Goal: Task Accomplishment & Management: Manage account settings

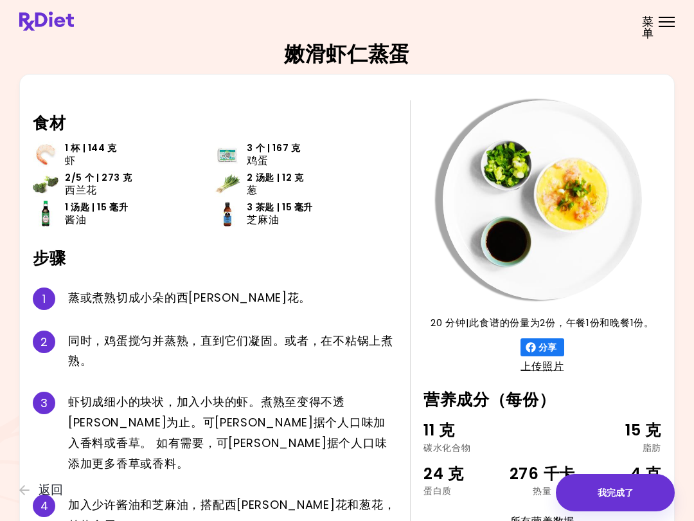
click at [653, 31] on span "菜单" at bounding box center [648, 27] width 12 height 23
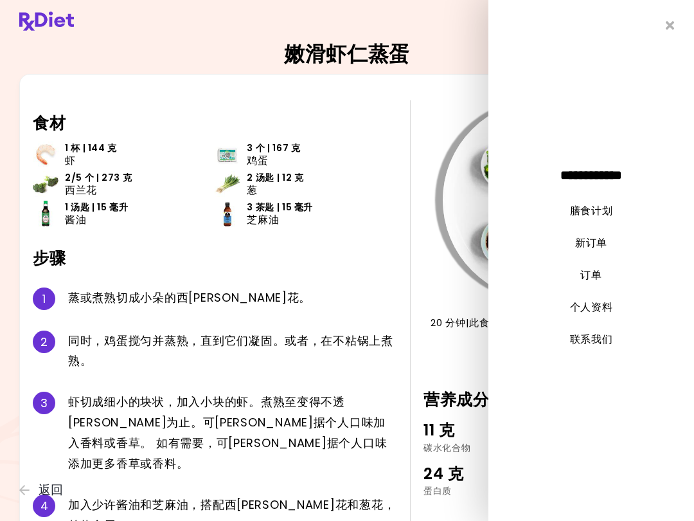
click at [597, 248] on link "新订单" at bounding box center [591, 242] width 32 height 15
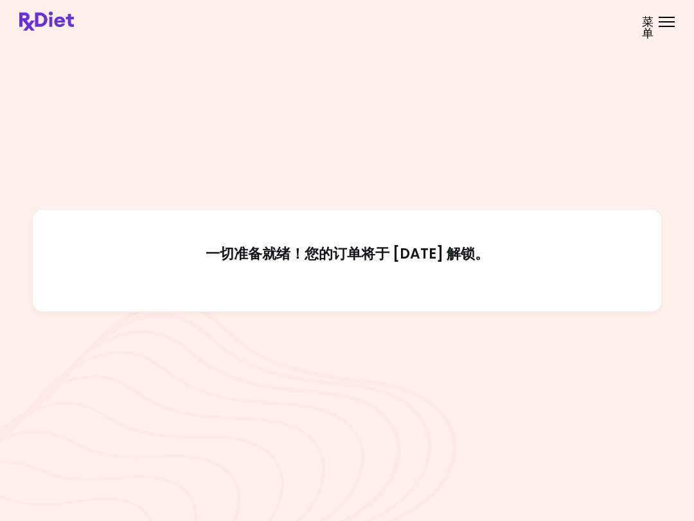
click at [654, 27] on span "菜单" at bounding box center [648, 27] width 12 height 23
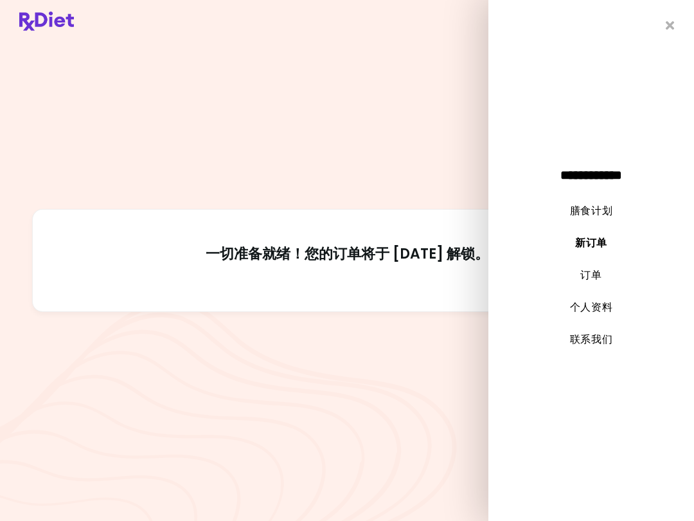
click at [596, 211] on link "膳食计划" at bounding box center [591, 210] width 43 height 15
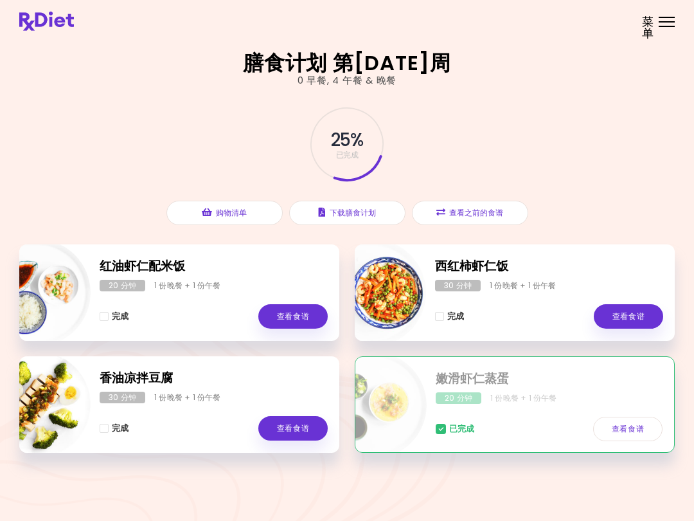
click at [636, 420] on link "查看食谱" at bounding box center [627, 429] width 69 height 24
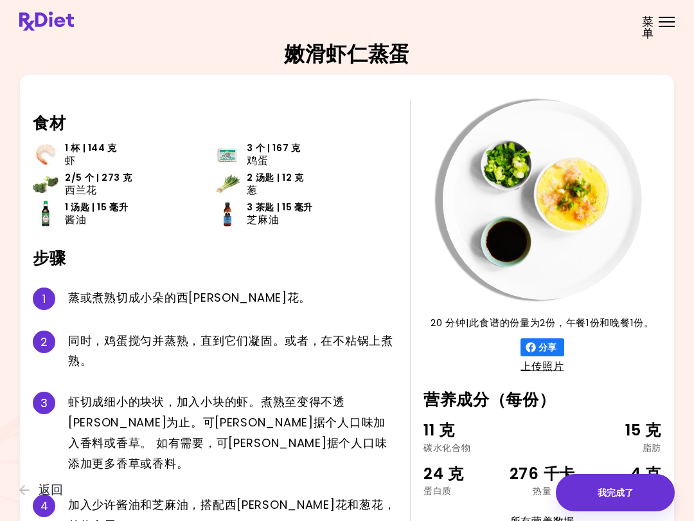
click at [616, 493] on button "我完成了" at bounding box center [615, 492] width 119 height 37
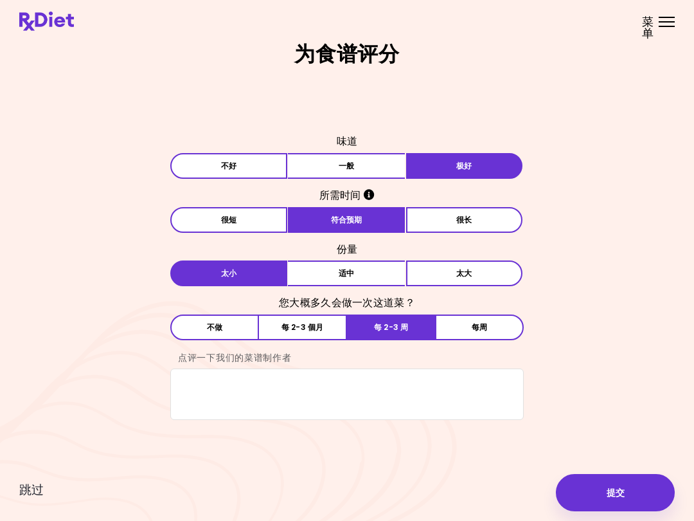
click at [629, 494] on button "提交" at bounding box center [615, 492] width 119 height 37
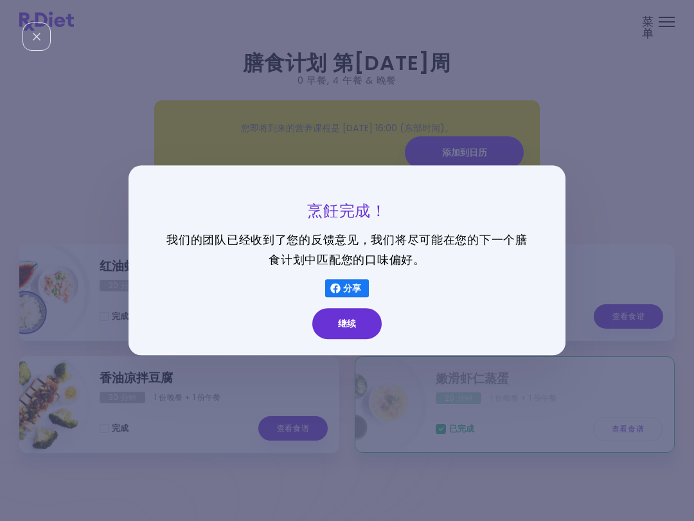
click at [342, 329] on button "继续" at bounding box center [346, 324] width 69 height 31
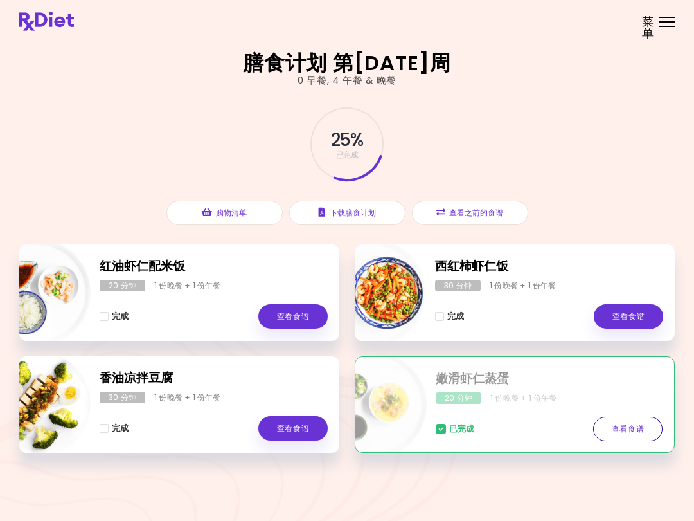
click at [638, 431] on link "查看食谱" at bounding box center [627, 429] width 69 height 24
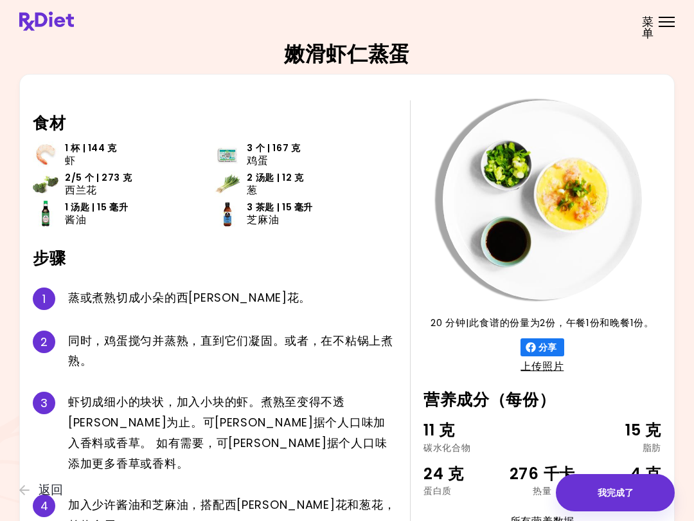
click at [616, 492] on button "我完成了" at bounding box center [615, 492] width 119 height 37
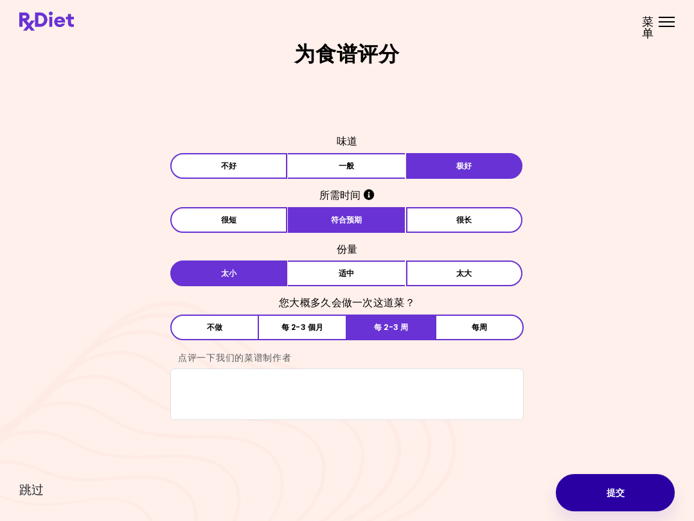
click at [618, 492] on button "提交" at bounding box center [615, 492] width 119 height 37
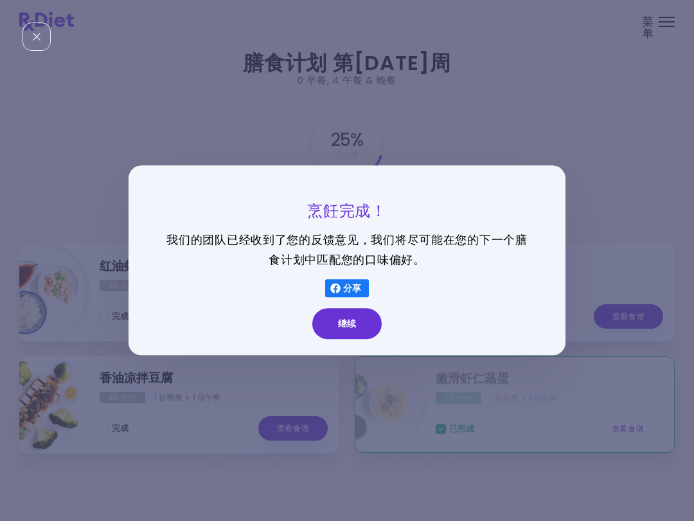
click at [353, 321] on button "继续" at bounding box center [346, 324] width 69 height 31
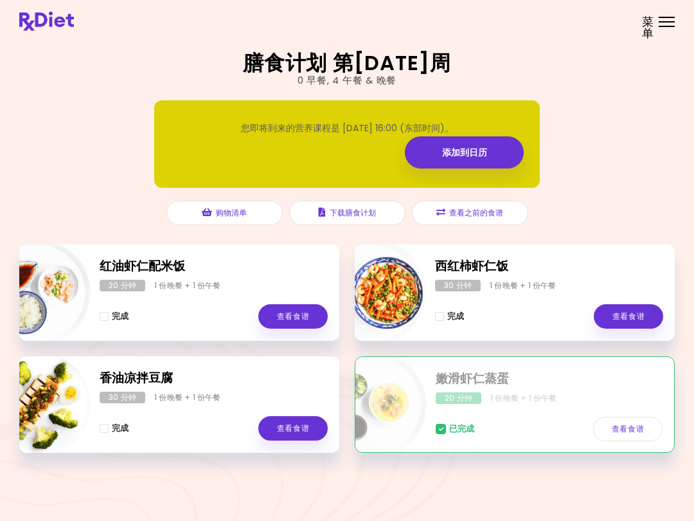
click at [644, 28] on span "菜单" at bounding box center [648, 27] width 12 height 23
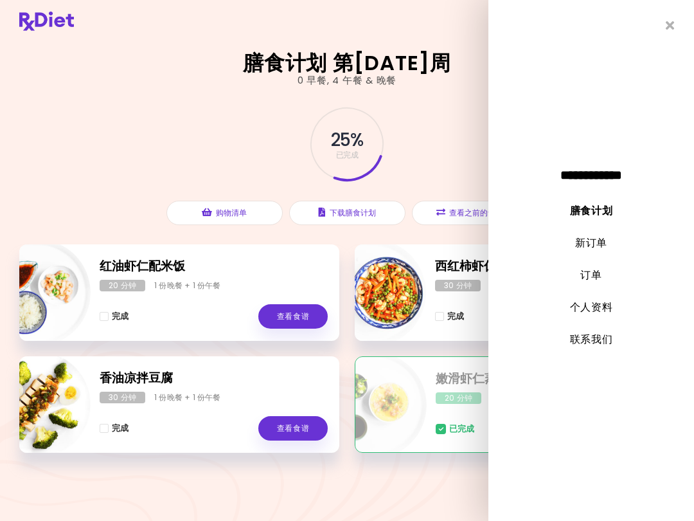
click at [599, 277] on link "订单" at bounding box center [591, 274] width 21 height 15
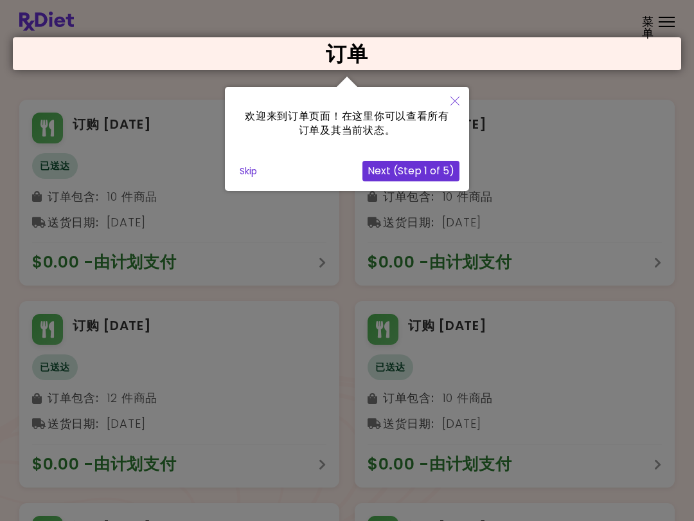
click at [253, 172] on button "Skip" at bounding box center [249, 170] width 28 height 19
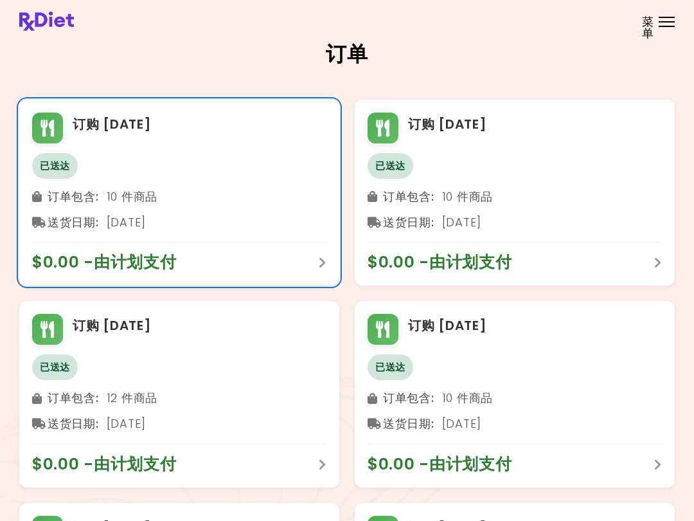
click at [327, 255] on div "订购 [DATE] 已送达 订单包含 : 10 件商品 送货日期 : [DATE] $0.00 - 由计划支付" at bounding box center [179, 193] width 320 height 186
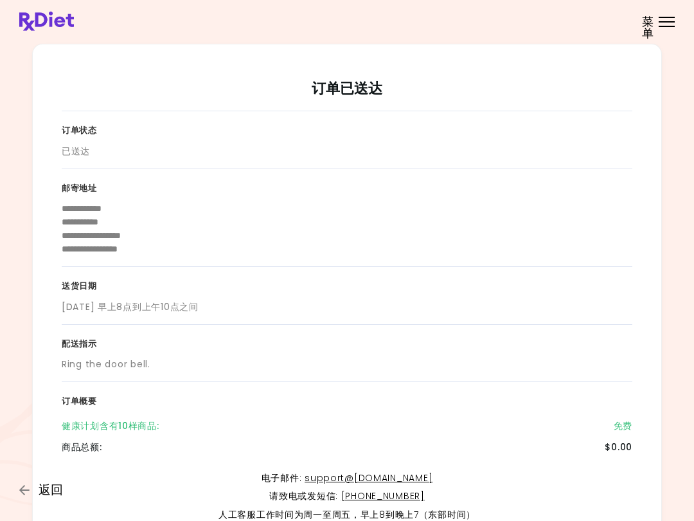
click at [37, 494] on button "返回" at bounding box center [57, 490] width 77 height 14
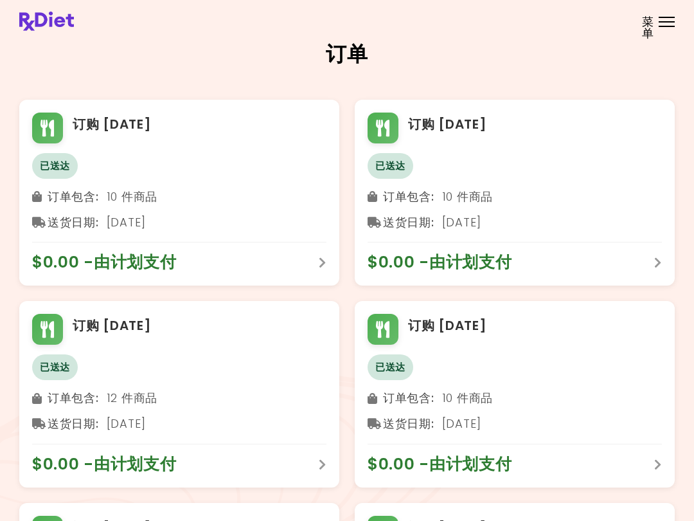
click at [652, 25] on span "菜单" at bounding box center [648, 27] width 12 height 23
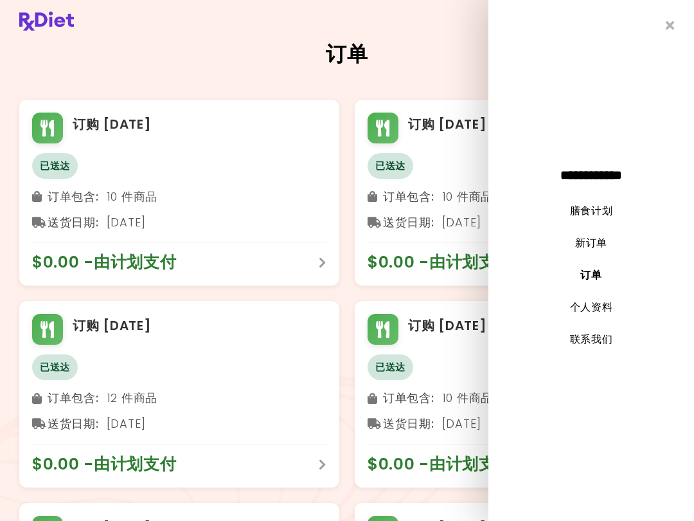
click at [602, 339] on link "联系我们" at bounding box center [591, 339] width 43 height 15
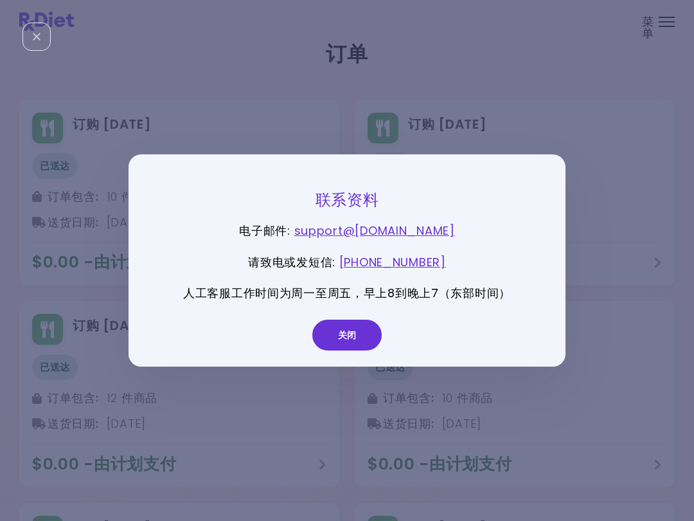
click at [352, 330] on button "关闭" at bounding box center [346, 335] width 69 height 31
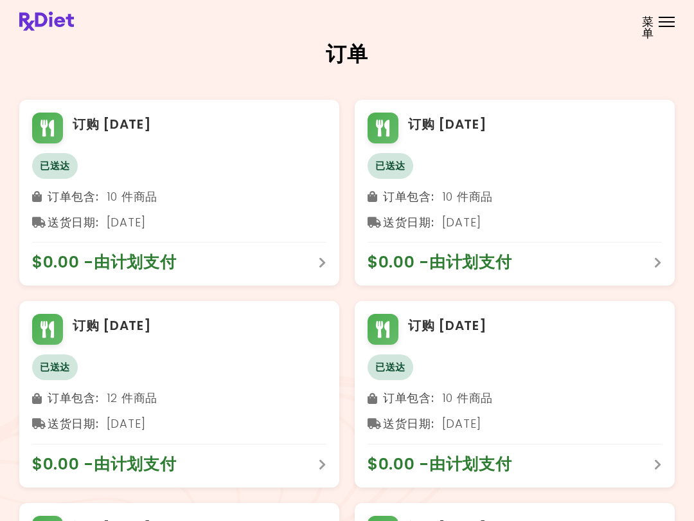
click at [652, 19] on span "菜单" at bounding box center [648, 27] width 12 height 23
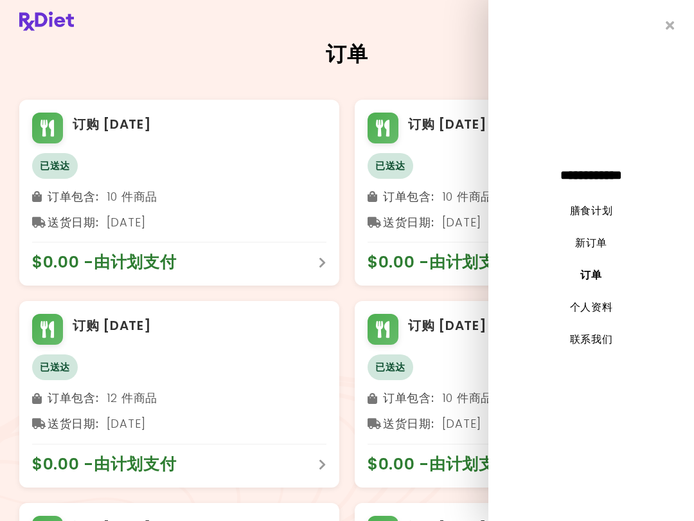
click at [591, 341] on link "联系我们" at bounding box center [591, 339] width 43 height 15
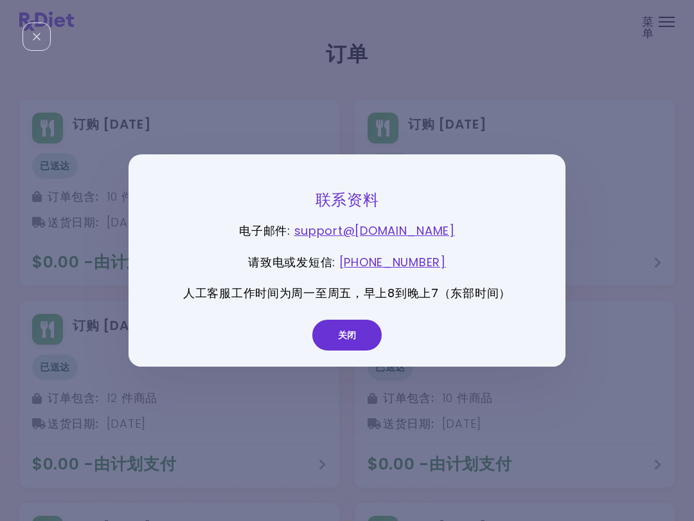
click at [429, 266] on link "[PHONE_NUMBER]" at bounding box center [392, 262] width 107 height 16
click at [424, 270] on link "[PHONE_NUMBER]" at bounding box center [392, 262] width 107 height 16
